Goal: Task Accomplishment & Management: Manage account settings

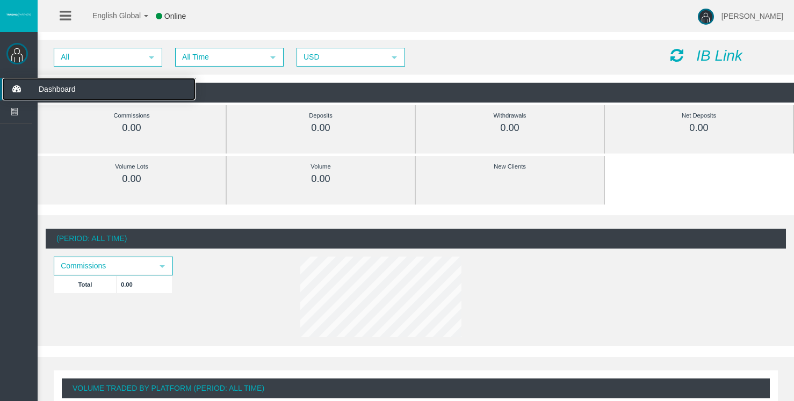
click at [18, 89] on icon at bounding box center [16, 89] width 28 height 23
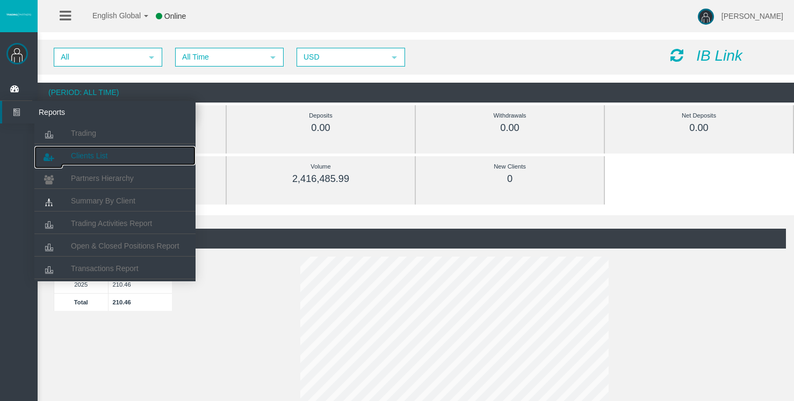
click at [96, 157] on span "Clients List" at bounding box center [89, 156] width 37 height 9
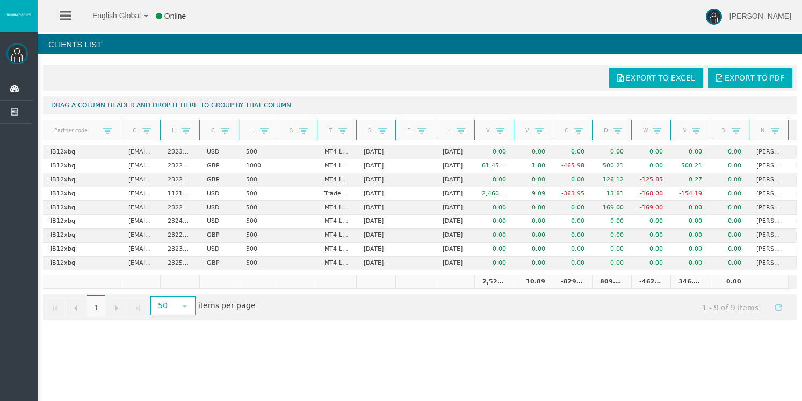
drag, startPoint x: 82, startPoint y: 127, endPoint x: 122, endPoint y: 130, distance: 39.9
click at [122, 130] on div "Partner code Client Login Currency Leverage Short Code Type Start Date End Date…" at bounding box center [416, 130] width 747 height 20
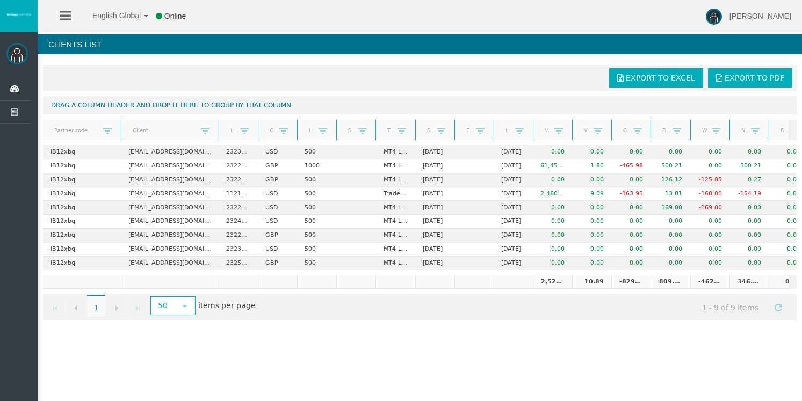
drag, startPoint x: 160, startPoint y: 128, endPoint x: 219, endPoint y: 130, distance: 59.1
click at [219, 130] on div "Partner code Client Login Currency Leverage Short Code Type Start Date End Date…" at bounding box center [416, 130] width 747 height 20
click at [776, 16] on span "[PERSON_NAME]" at bounding box center [761, 16] width 62 height 9
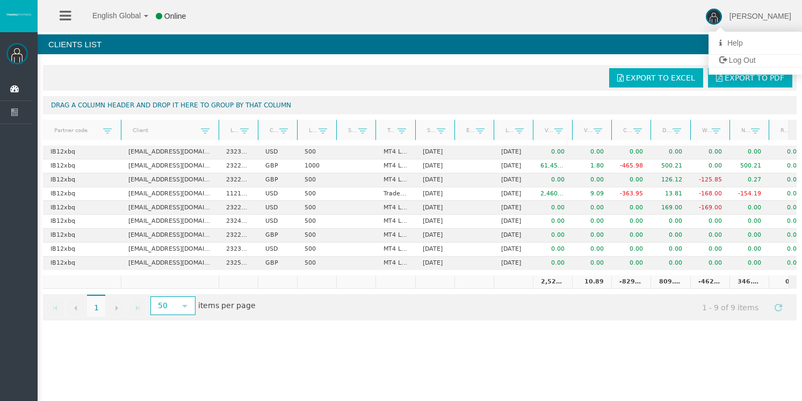
click at [697, 24] on div "English Global 简体中文 English Global 日本語 한국어 Online [PERSON_NAME] Help Log Out" at bounding box center [401, 16] width 802 height 32
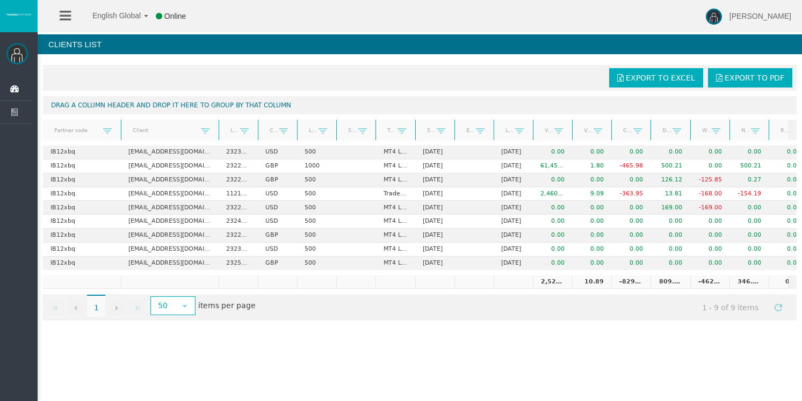
click at [67, 18] on icon at bounding box center [65, 15] width 11 height 13
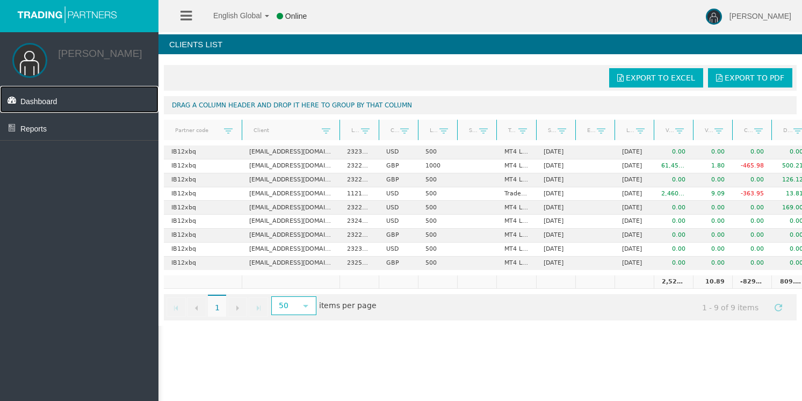
click at [41, 104] on span "Dashboard" at bounding box center [38, 101] width 37 height 9
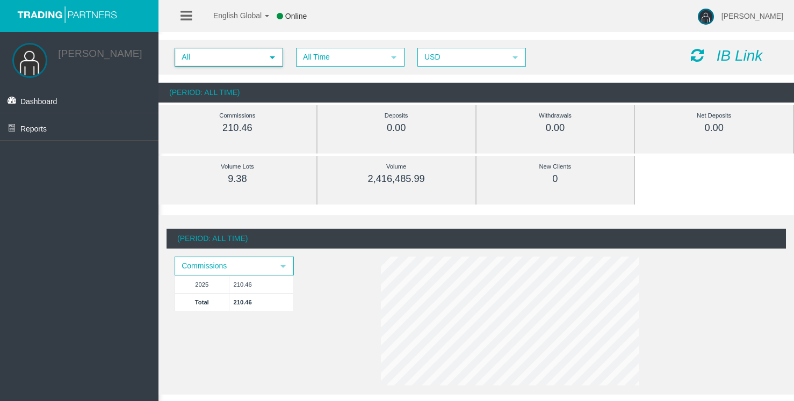
click at [273, 60] on span "select" at bounding box center [272, 57] width 9 height 9
click at [260, 90] on li "IB12xbq" at bounding box center [228, 90] width 106 height 17
click at [353, 56] on span "All Time" at bounding box center [340, 57] width 87 height 17
click at [446, 60] on span "USD" at bounding box center [462, 57] width 87 height 17
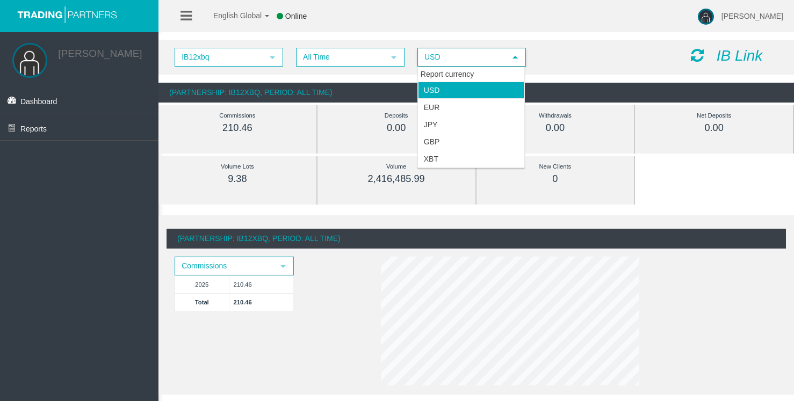
click at [446, 60] on span "USD" at bounding box center [462, 57] width 87 height 17
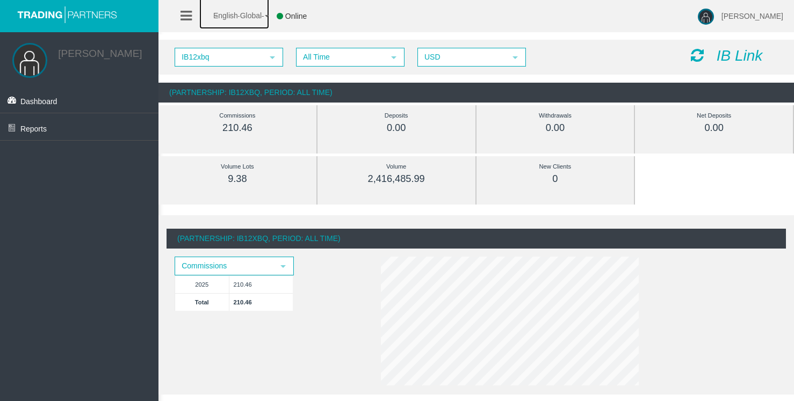
click at [269, 16] on b at bounding box center [267, 16] width 4 height 2
click at [268, 16] on b at bounding box center [267, 16] width 4 height 2
click at [94, 57] on link "[PERSON_NAME]" at bounding box center [100, 53] width 84 height 11
click at [38, 102] on span "Dashboard" at bounding box center [38, 101] width 37 height 9
click at [38, 130] on span "Reports" at bounding box center [33, 129] width 26 height 9
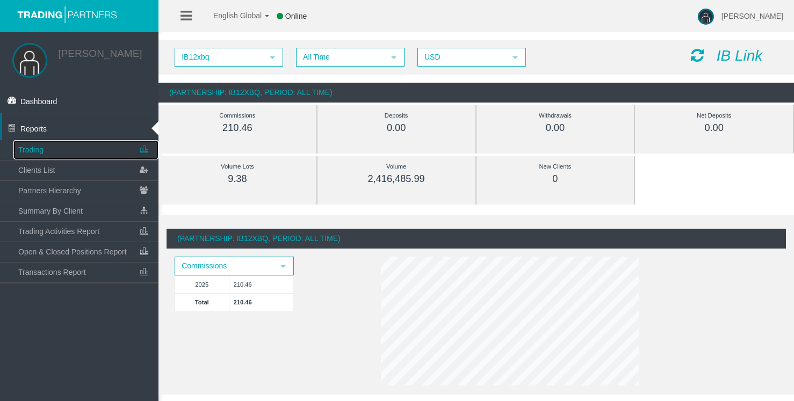
click at [35, 152] on span "Trading" at bounding box center [30, 150] width 25 height 9
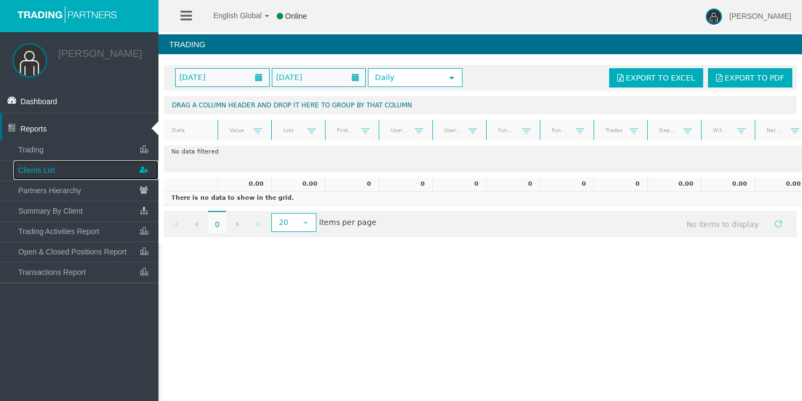
click at [54, 170] on span "Clients List" at bounding box center [36, 170] width 37 height 9
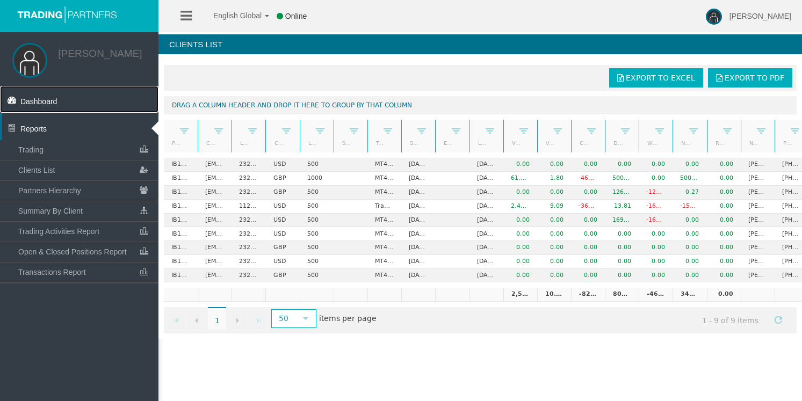
click at [46, 102] on span "Dashboard" at bounding box center [38, 101] width 37 height 9
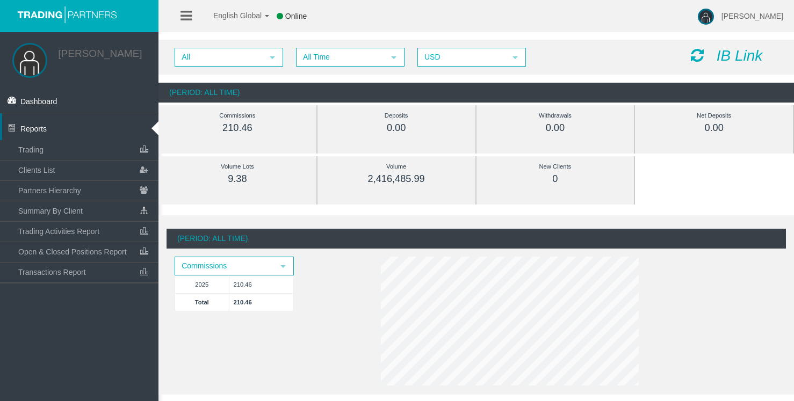
click at [746, 56] on icon "IB Link" at bounding box center [740, 55] width 46 height 17
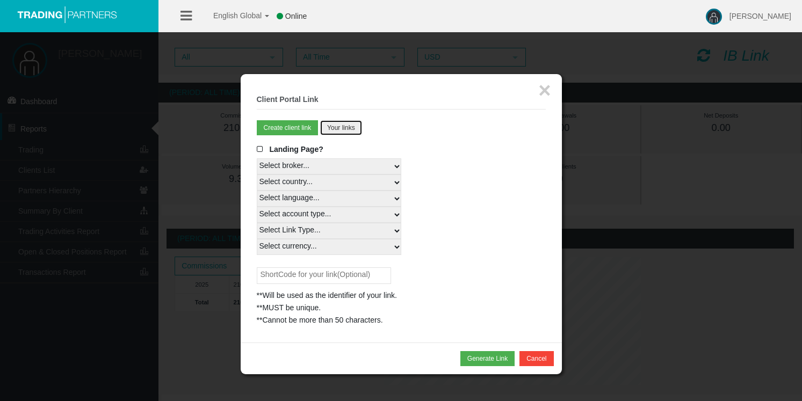
click at [344, 128] on button "Your links" at bounding box center [341, 127] width 42 height 15
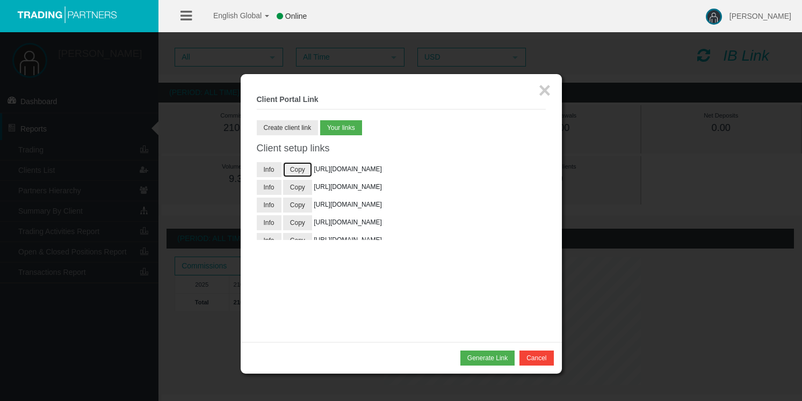
click at [299, 170] on button "Copy" at bounding box center [297, 169] width 29 height 15
click at [547, 89] on button "×" at bounding box center [545, 90] width 12 height 21
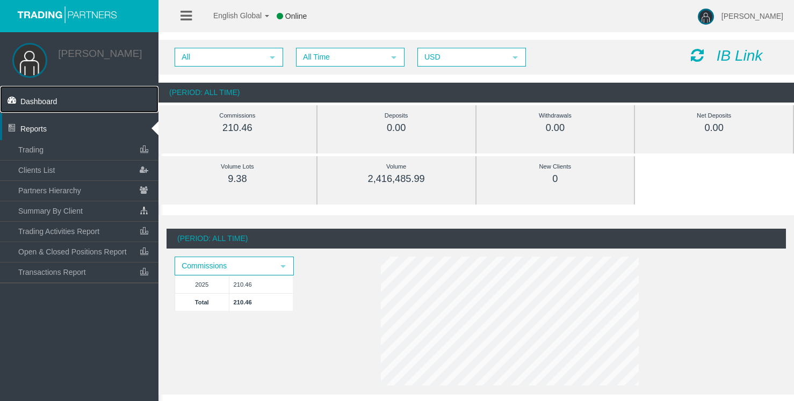
click at [38, 102] on span "Dashboard" at bounding box center [38, 101] width 37 height 9
